Goal: Find specific page/section: Find specific page/section

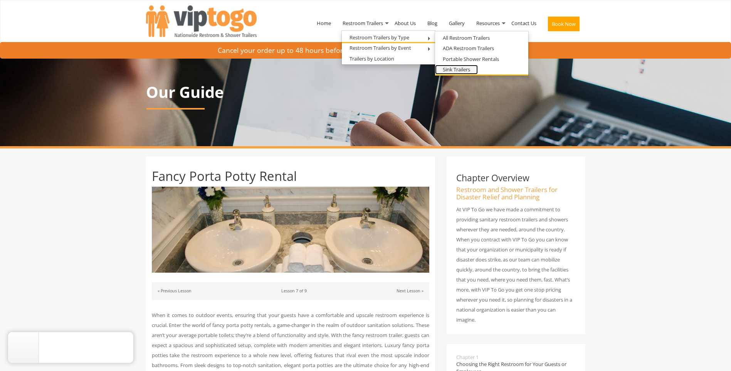
click at [467, 72] on link "Sink Trailers" at bounding box center [456, 70] width 43 height 10
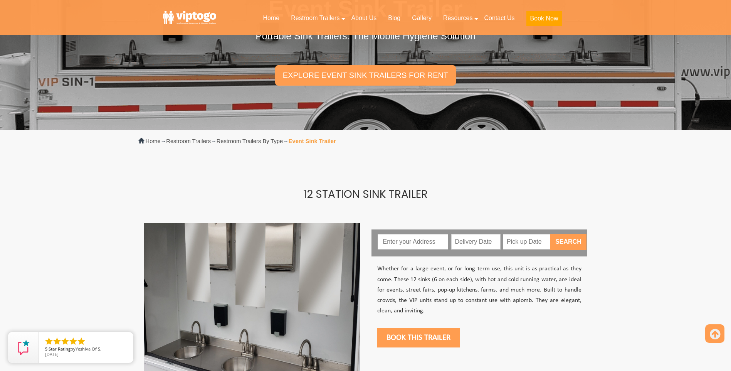
scroll to position [154, 0]
